Goal: Information Seeking & Learning: Learn about a topic

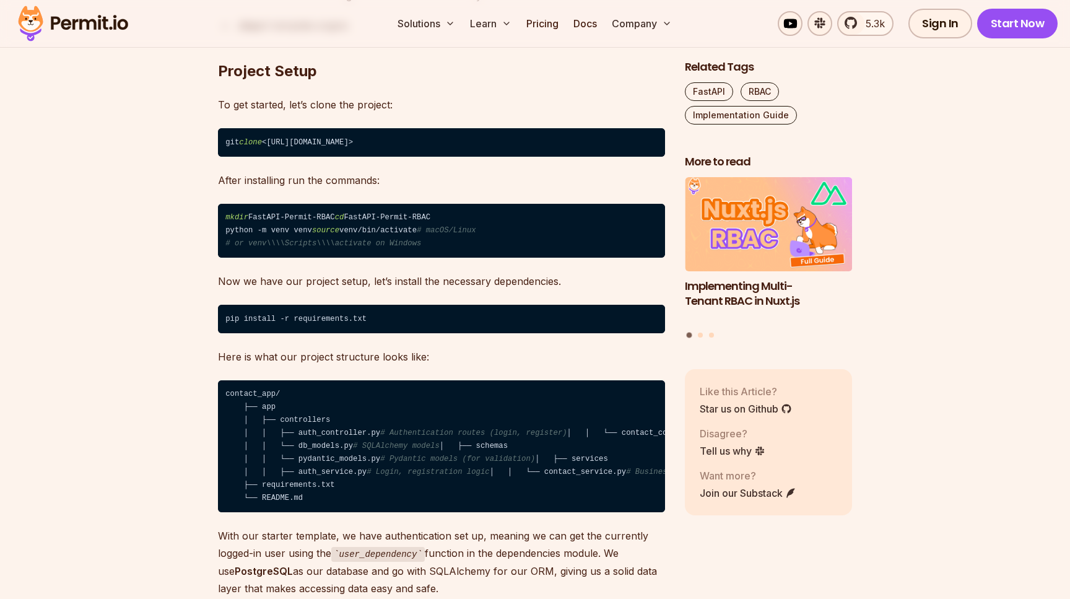
scroll to position [1556, 0]
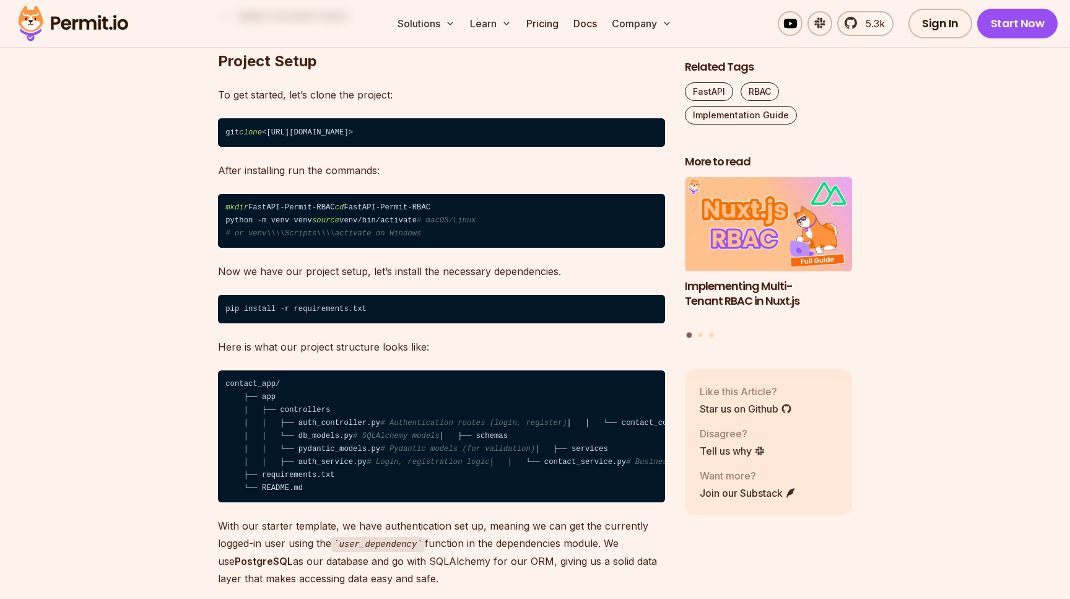
click at [254, 207] on code "mkdir FastAPI-Permit-RBAC cd FastAPI-Permit-RBAC python -m venv venv source ven…" at bounding box center [441, 221] width 447 height 54
drag, startPoint x: 254, startPoint y: 207, endPoint x: 325, endPoint y: 220, distance: 71.8
click at [325, 220] on code "mkdir FastAPI-Permit-RBAC cd FastAPI-Permit-RBAC python -m venv venv source ven…" at bounding box center [441, 221] width 447 height 54
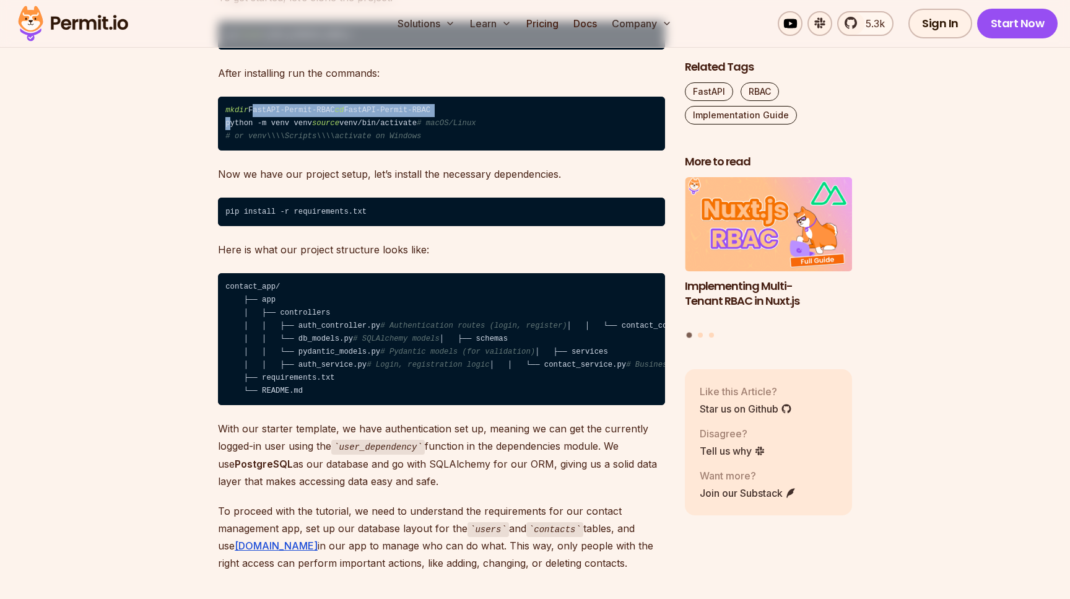
scroll to position [1660, 0]
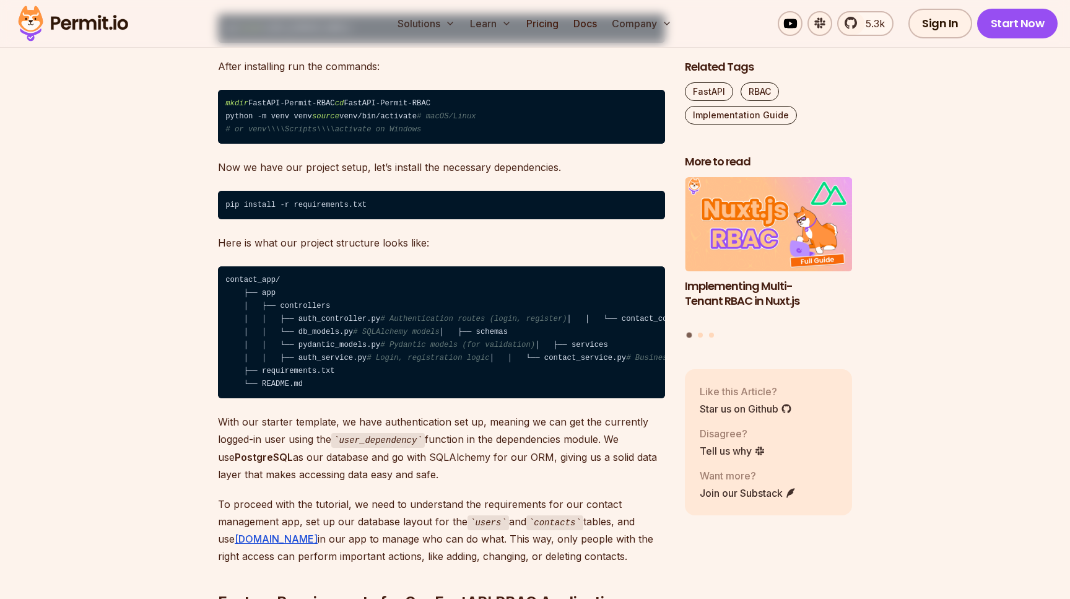
click at [298, 332] on code "contact_app/ ├── app │ ├── controllers │ │ ├── auth_controller.py # Authenticat…" at bounding box center [441, 332] width 447 height 132
drag, startPoint x: 298, startPoint y: 332, endPoint x: 321, endPoint y: 332, distance: 22.9
click at [321, 332] on code "contact_app/ ├── app │ ├── controllers │ │ ├── auth_controller.py # Authenticat…" at bounding box center [441, 332] width 447 height 132
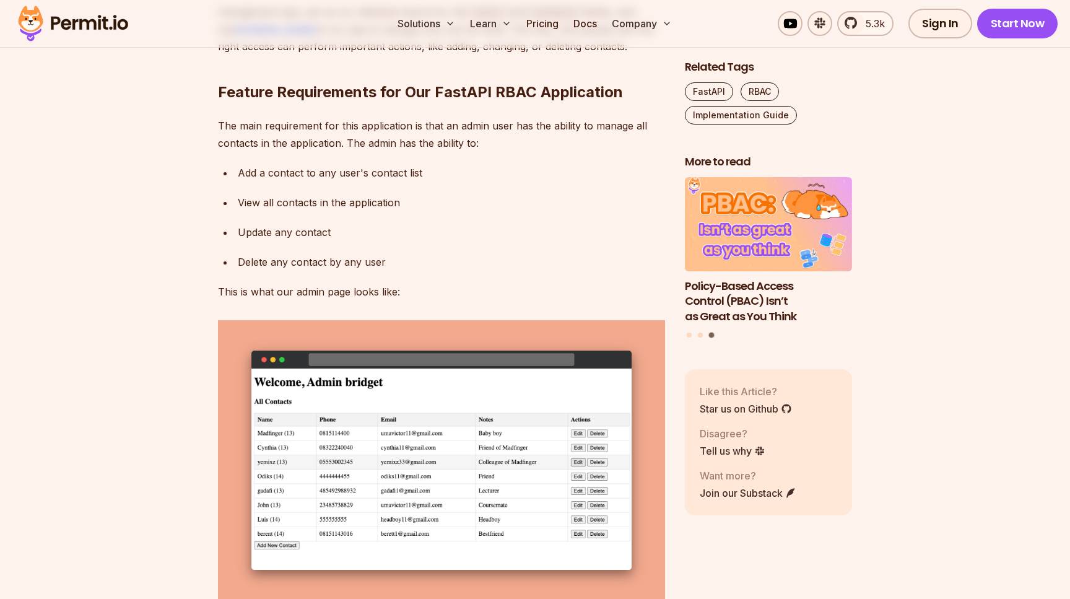
scroll to position [2173, 0]
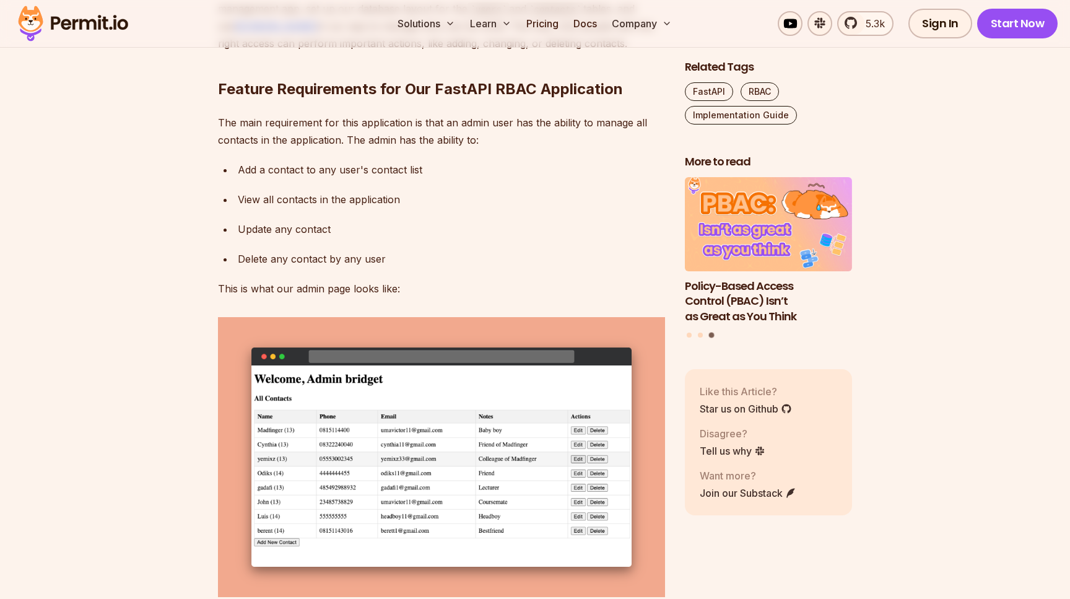
click at [237, 99] on h2 "Feature Requirements for Our FastAPI RBAC Application" at bounding box center [441, 64] width 447 height 69
drag, startPoint x: 237, startPoint y: 206, endPoint x: 464, endPoint y: 217, distance: 227.5
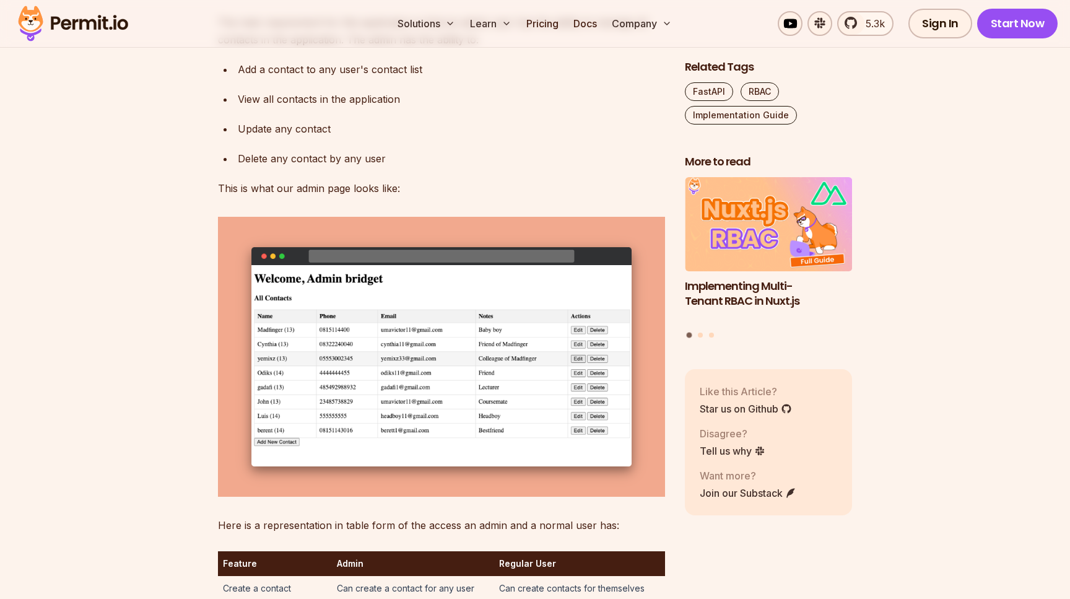
scroll to position [2272, 0]
click at [227, 49] on p "The main requirement for this application is that an admin user has the ability…" at bounding box center [441, 31] width 447 height 35
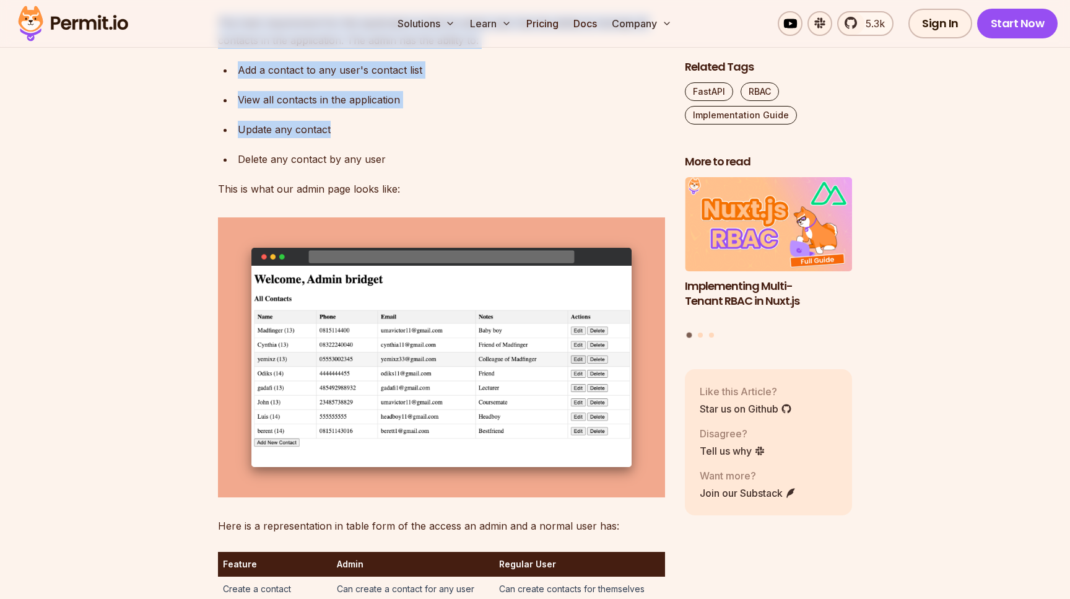
drag, startPoint x: 227, startPoint y: 137, endPoint x: 398, endPoint y: 249, distance: 204.5
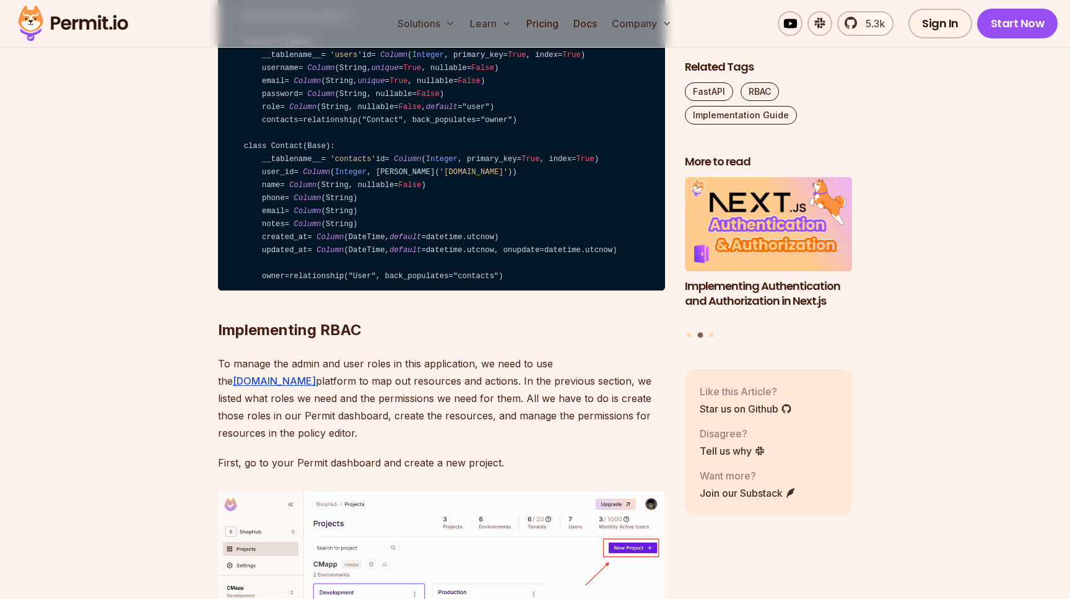
scroll to position [3150, 0]
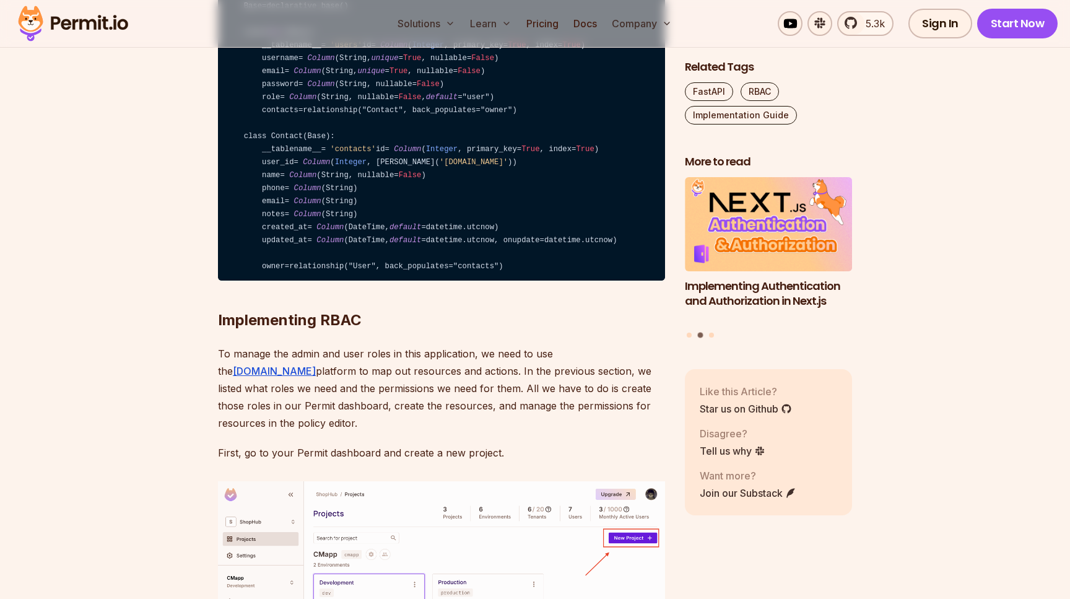
click at [289, 281] on code "from sqlalchemy import Column , Integer , String, ForeignKey, DateTime from sql…" at bounding box center [441, 124] width 447 height 315
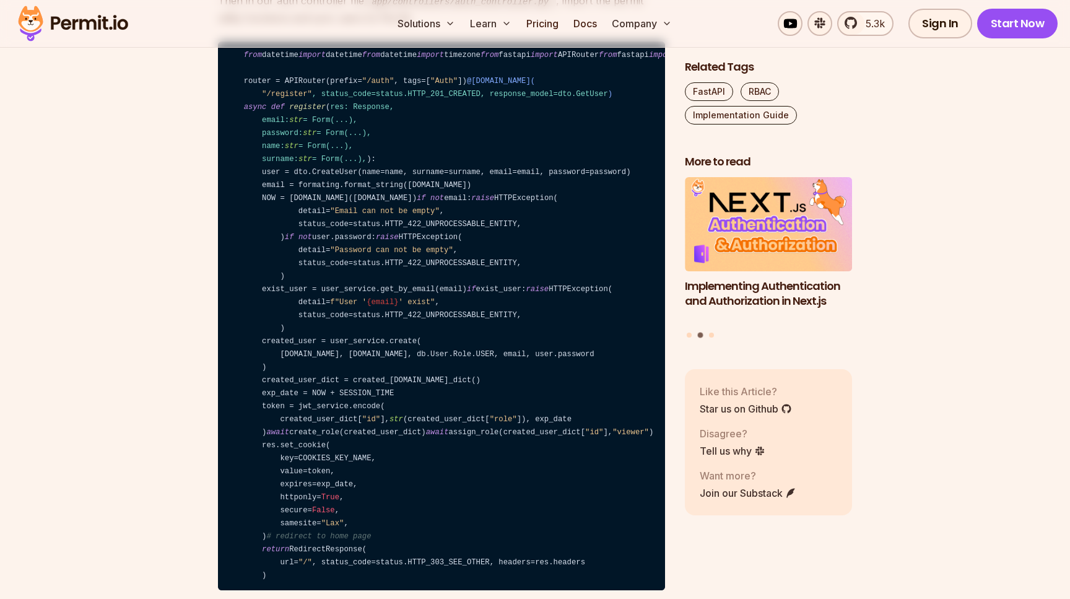
scroll to position [6978, 0]
